Goal: Find specific page/section: Locate a particular part of the current website

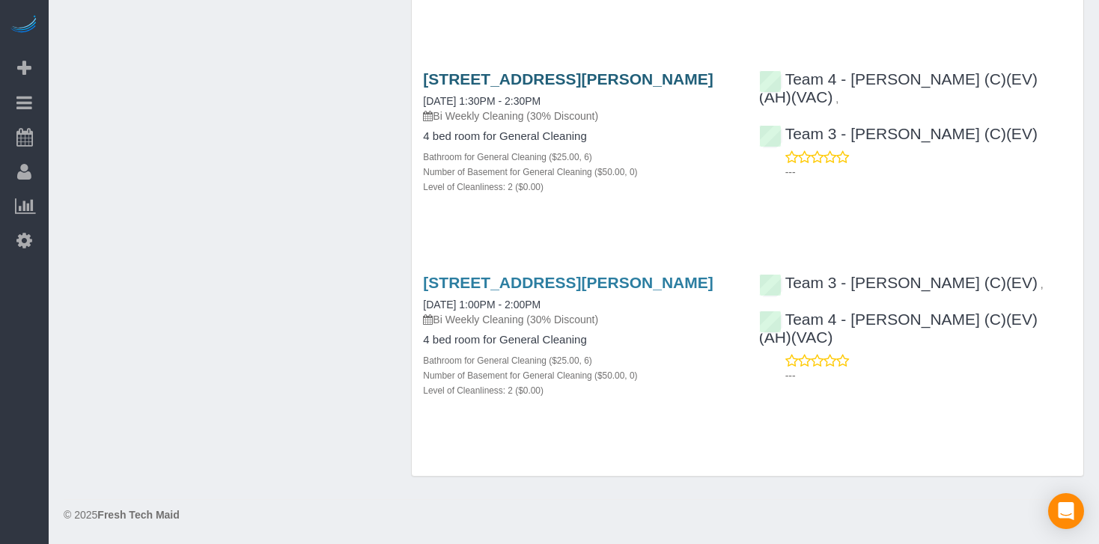
scroll to position [5423, 0]
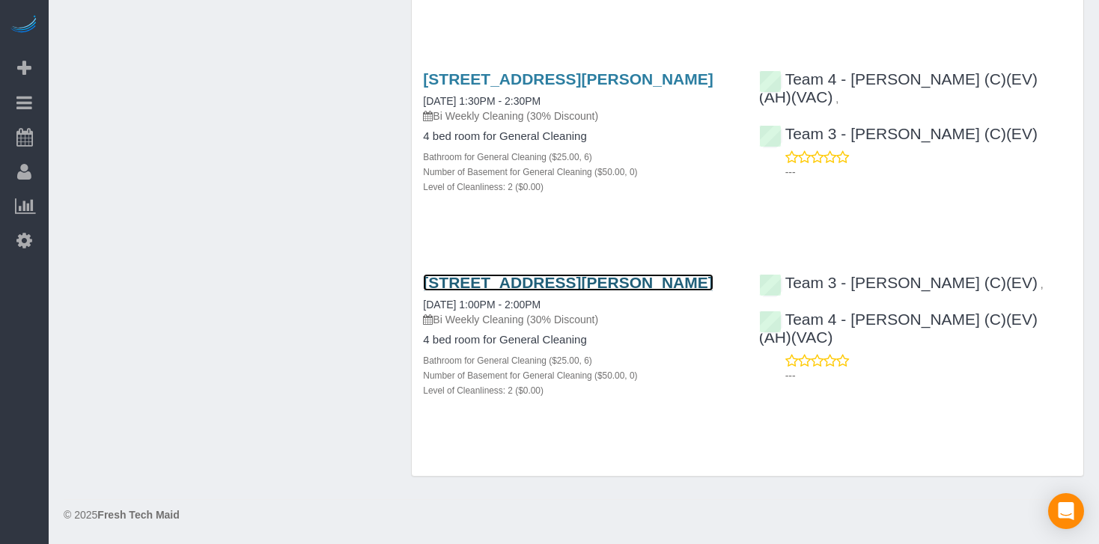
click at [541, 274] on link "[STREET_ADDRESS][PERSON_NAME]" at bounding box center [568, 282] width 290 height 17
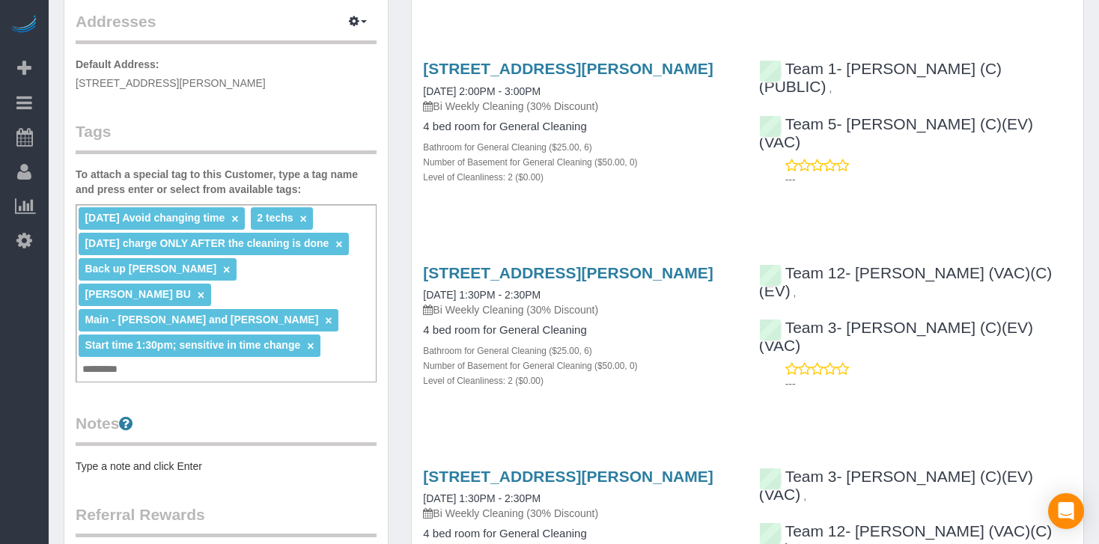
scroll to position [0, 0]
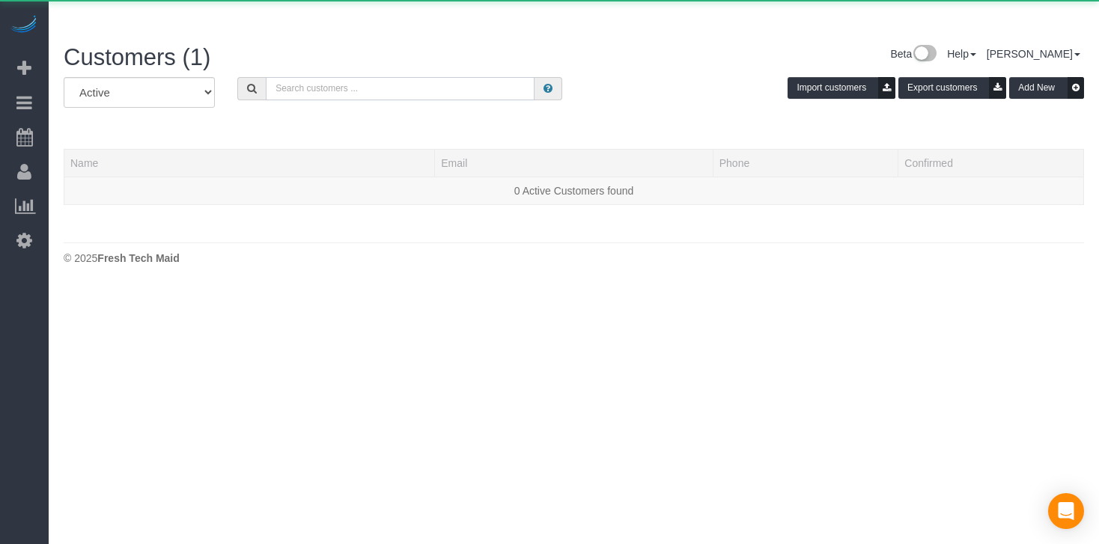
click at [293, 77] on input "text" at bounding box center [400, 88] width 269 height 23
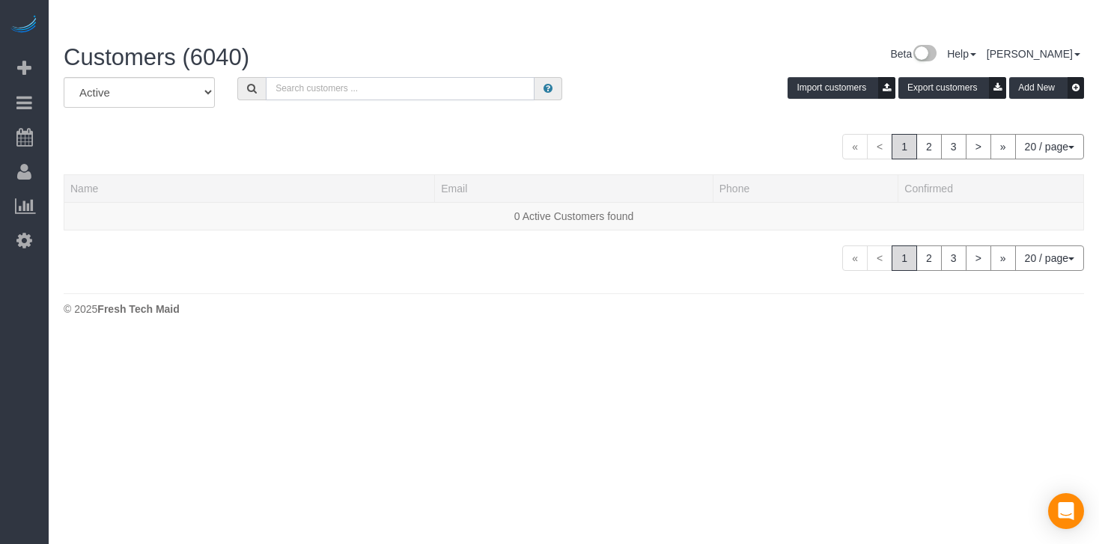
paste input "[PERSON_NAME]"
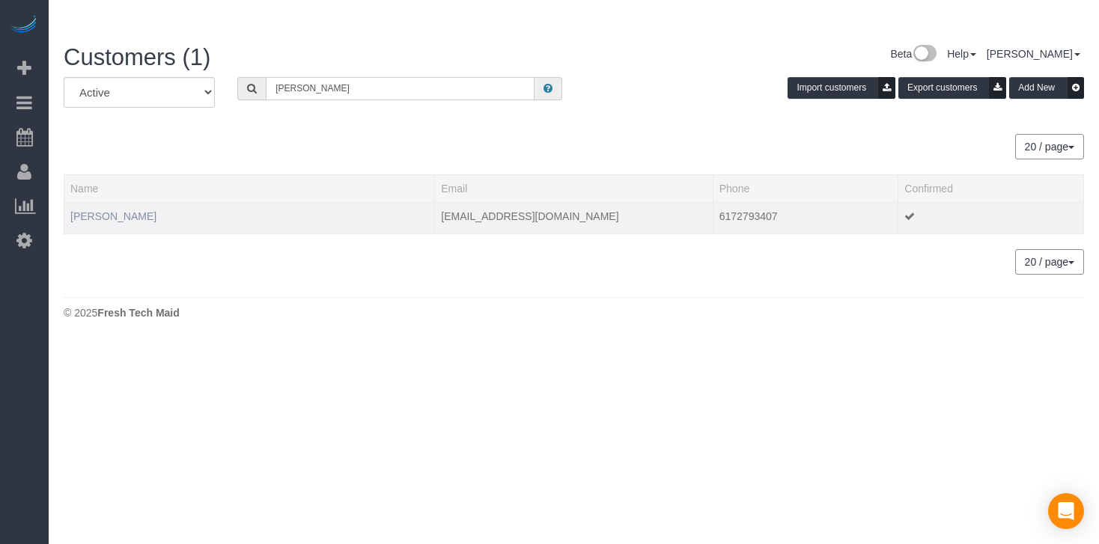
type input "[PERSON_NAME]"
click at [112, 210] on link "[PERSON_NAME]" at bounding box center [113, 216] width 86 height 12
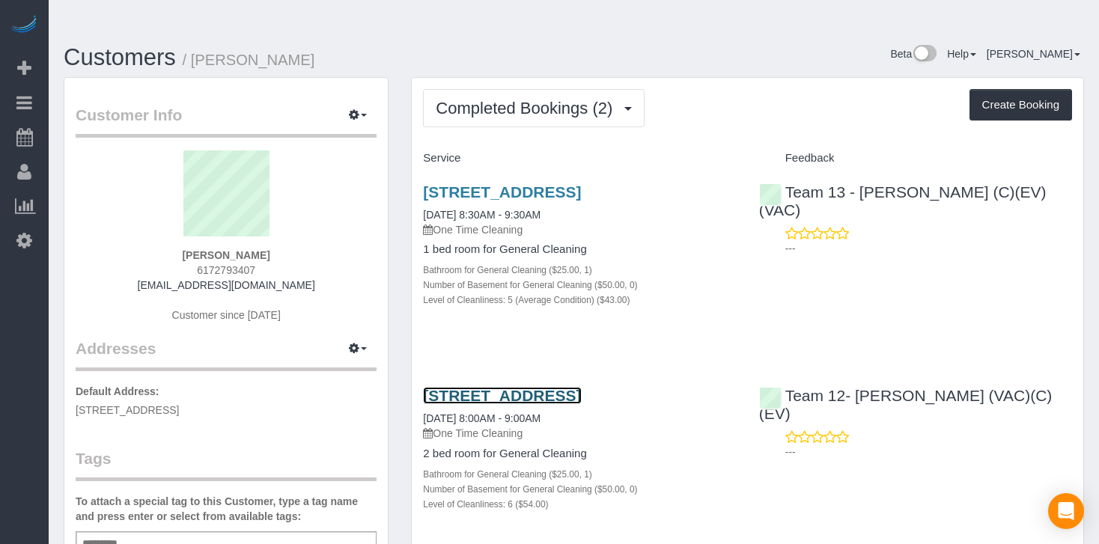
click at [581, 387] on link "[STREET_ADDRESS]" at bounding box center [502, 395] width 158 height 17
click at [577, 183] on link "[STREET_ADDRESS]" at bounding box center [502, 191] width 158 height 17
